Goal: Task Accomplishment & Management: Complete application form

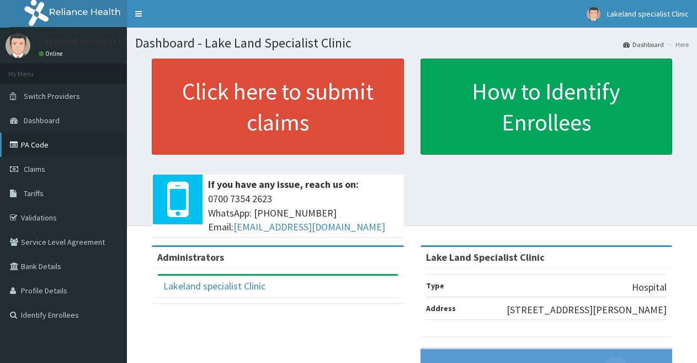
drag, startPoint x: 0, startPoint y: 0, endPoint x: 43, endPoint y: 147, distance: 152.9
click at [43, 147] on link "PA Code" at bounding box center [63, 145] width 127 height 24
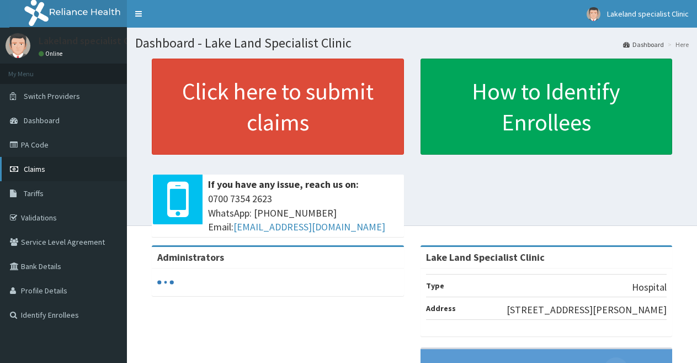
click at [41, 170] on span "Claims" at bounding box center [35, 169] width 22 height 10
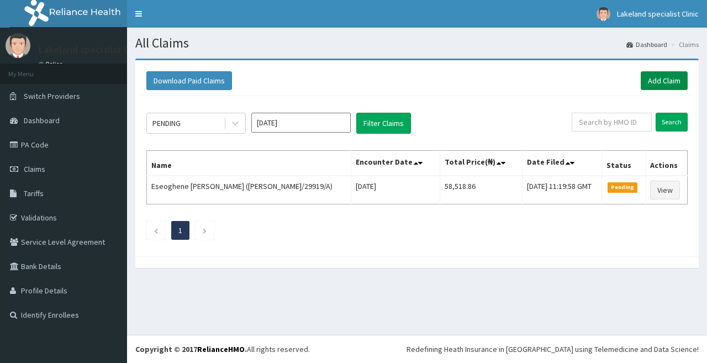
click at [653, 81] on link "Add Claim" at bounding box center [664, 80] width 47 height 19
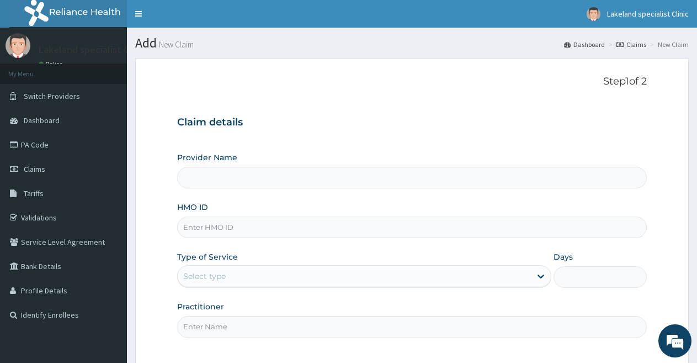
drag, startPoint x: 215, startPoint y: 225, endPoint x: 208, endPoint y: 226, distance: 7.2
click at [215, 225] on input "HMO ID" at bounding box center [412, 227] width 470 height 22
type input "Lake Land Specialist Clinic"
click at [208, 226] on input "HMO ID" at bounding box center [412, 227] width 470 height 22
paste input "LTM/10023/A"
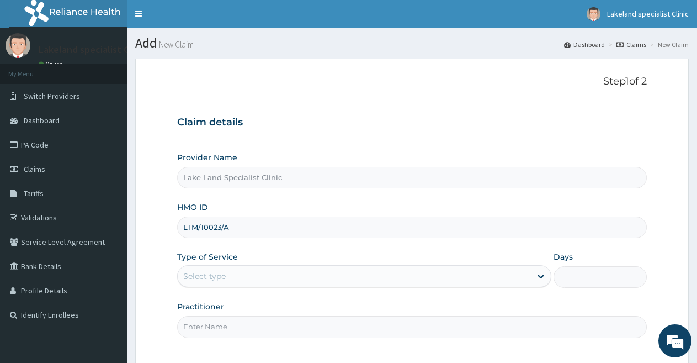
type input "LTM/10023/A"
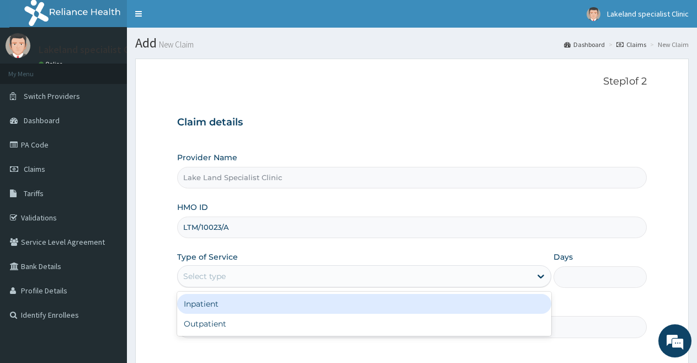
click at [241, 273] on div "Select type" at bounding box center [354, 276] width 353 height 18
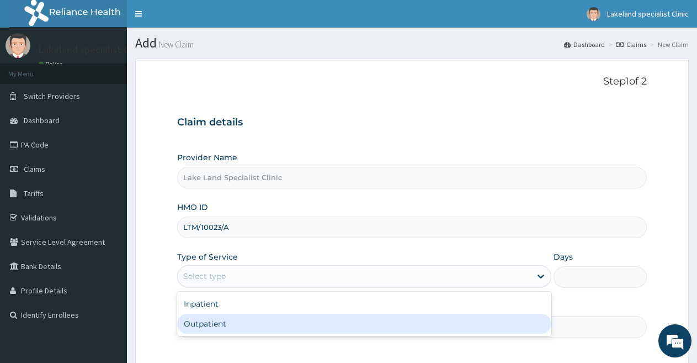
click at [216, 330] on div "Outpatient" at bounding box center [364, 324] width 374 height 20
type input "1"
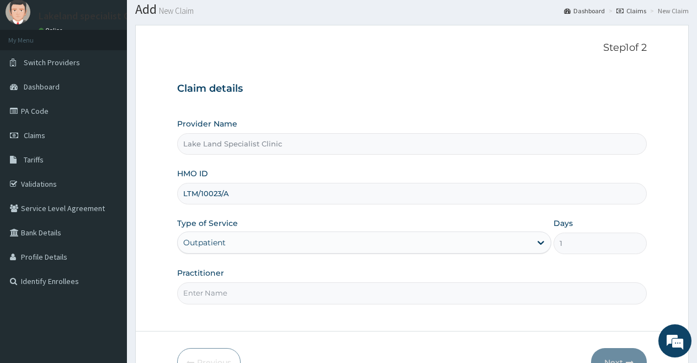
scroll to position [34, 0]
click at [411, 294] on input "Practitioner" at bounding box center [412, 293] width 470 height 22
click at [290, 295] on input "DR PA" at bounding box center [412, 293] width 470 height 22
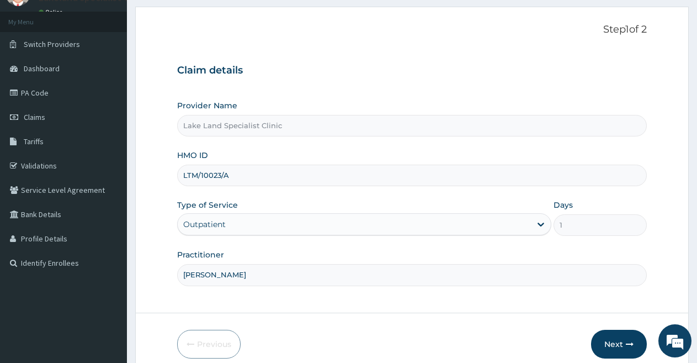
scroll to position [56, 0]
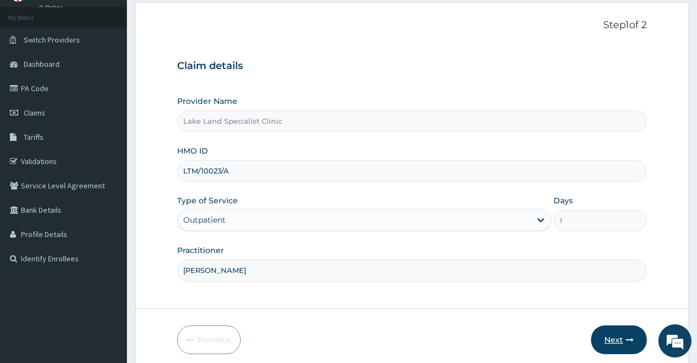
type input "DR PAUL"
click at [612, 336] on button "Next" at bounding box center [619, 339] width 56 height 29
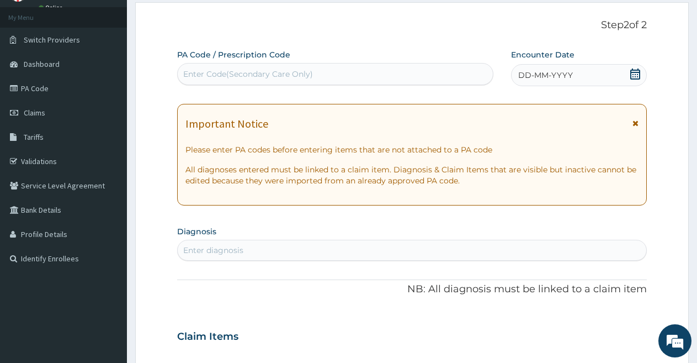
click at [361, 70] on div "Enter Code(Secondary Care Only)" at bounding box center [335, 74] width 315 height 18
paste input "PA/C32E27"
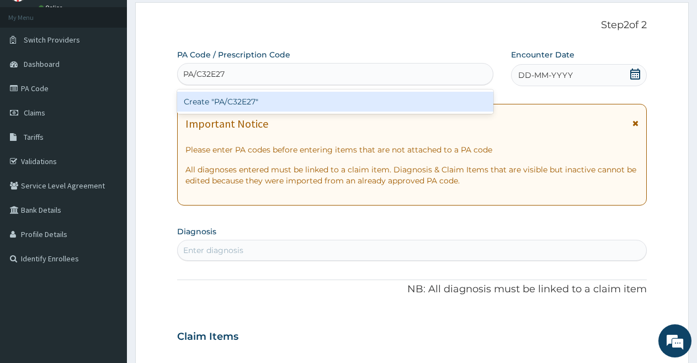
type input "PA/C32E27"
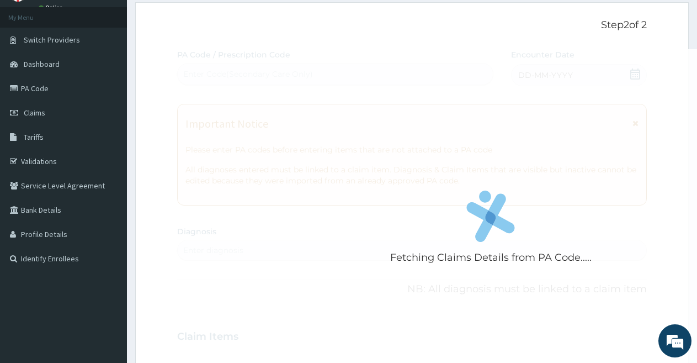
click at [278, 12] on form "Step 2 of 2 Fetching Claims Details from PA Code..... PA Code / Prescription Co…" at bounding box center [412, 351] width 554 height 698
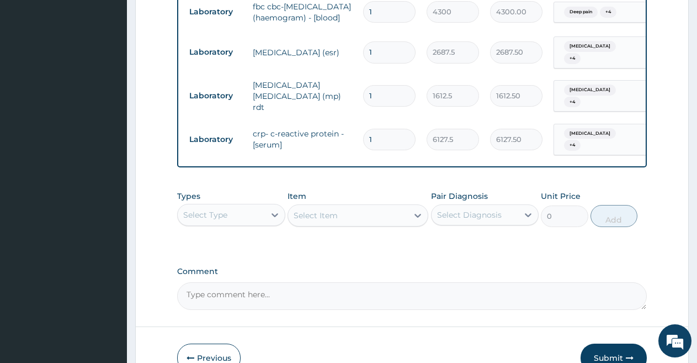
scroll to position [723, 0]
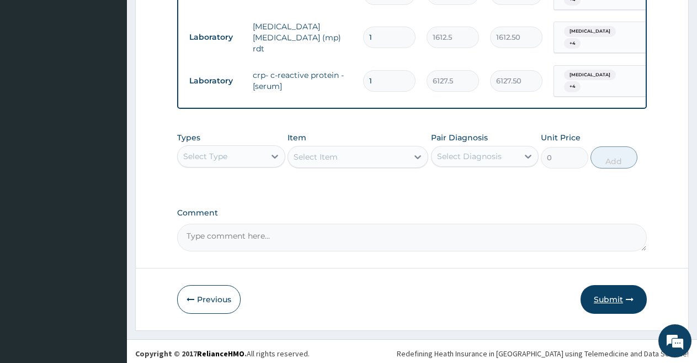
click at [617, 297] on button "Submit" at bounding box center [614, 299] width 66 height 29
